Goal: Transaction & Acquisition: Purchase product/service

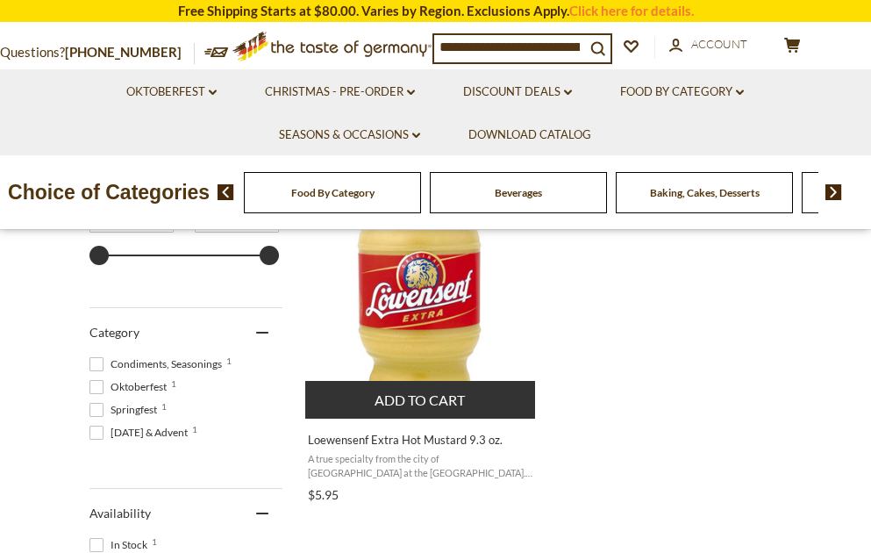
click at [419, 398] on button "Add to cart" at bounding box center [420, 400] width 231 height 38
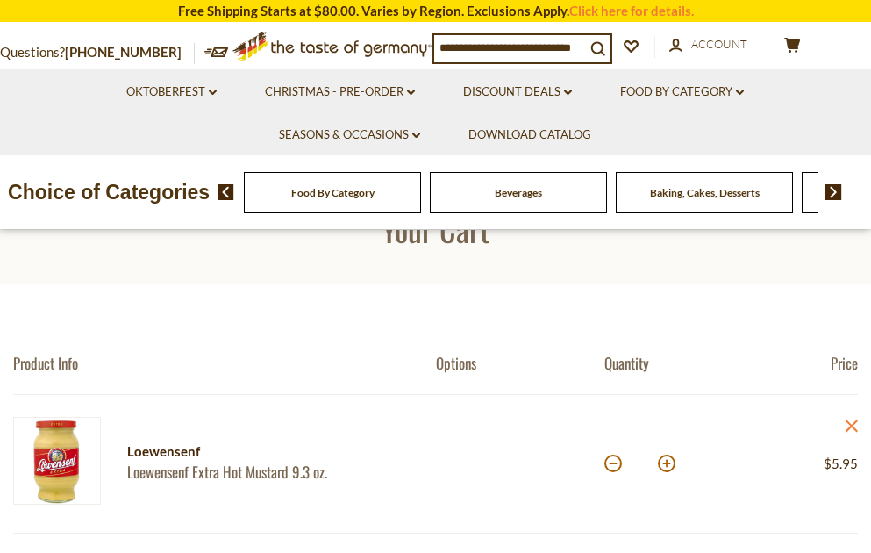
scroll to position [175, 0]
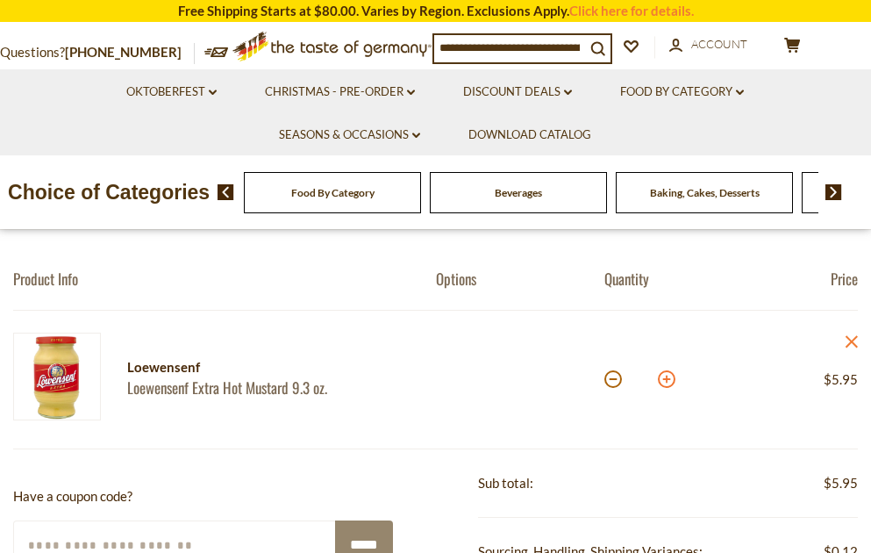
click at [671, 382] on button at bounding box center [667, 379] width 18 height 18
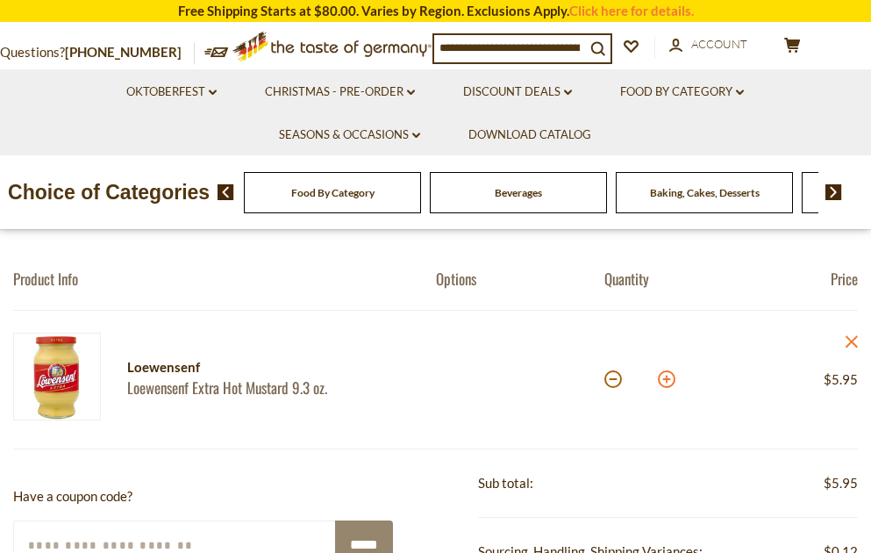
type input "*"
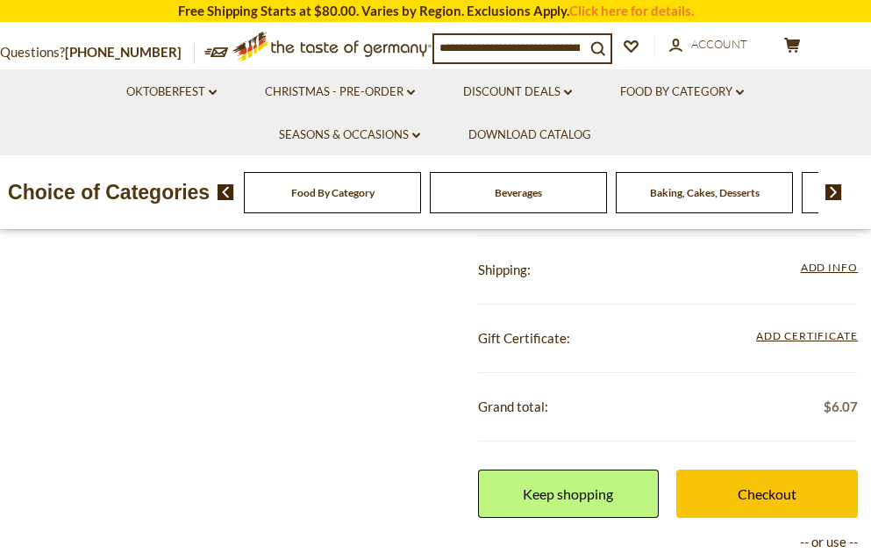
scroll to position [526, 0]
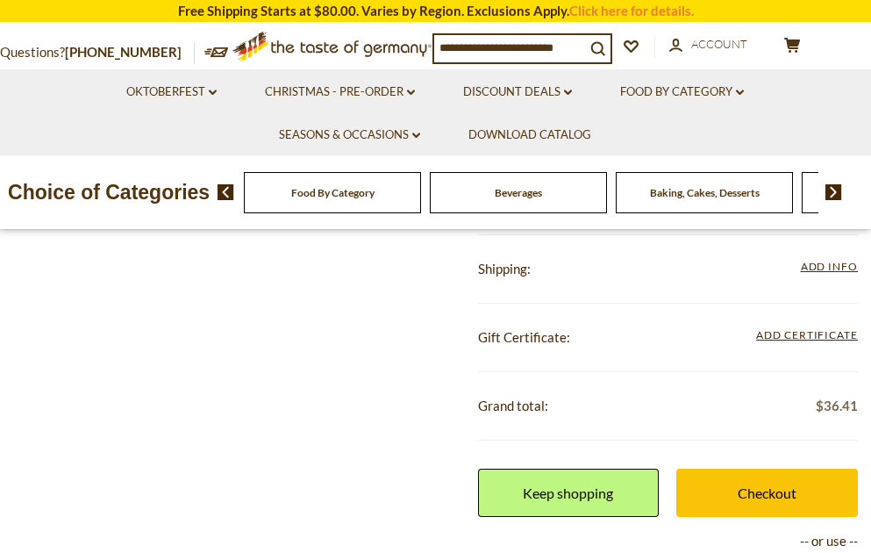
click at [776, 501] on link "Checkout" at bounding box center [767, 492] width 182 height 48
